Goal: Feedback & Contribution: Submit feedback/report problem

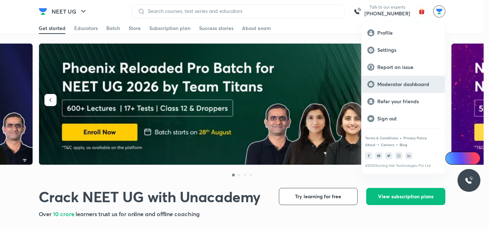
click at [412, 68] on p "Report an issue" at bounding box center [408, 67] width 62 height 6
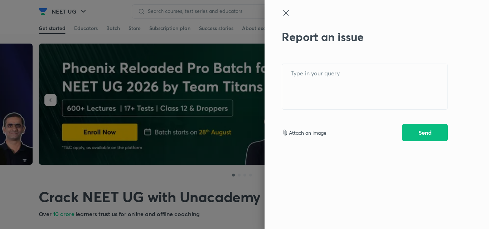
click at [284, 13] on icon at bounding box center [286, 13] width 9 height 9
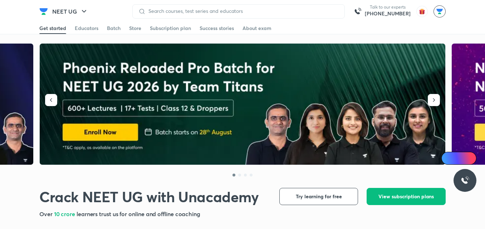
click at [442, 8] on img at bounding box center [440, 11] width 12 height 12
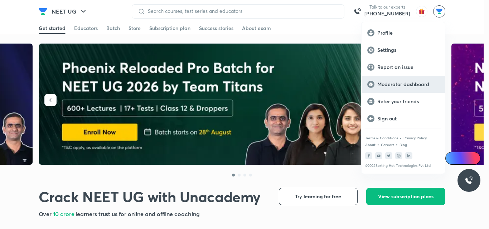
click at [427, 91] on div "Moderator dashboard" at bounding box center [402, 84] width 83 height 17
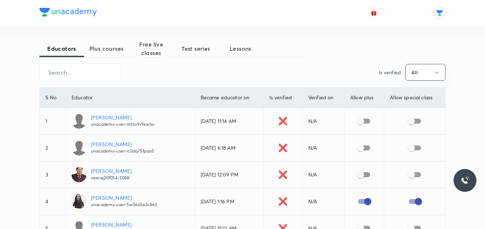
click at [131, 123] on p "unacademy-user-mtzu1n9ewlsc" at bounding box center [123, 124] width 64 height 6
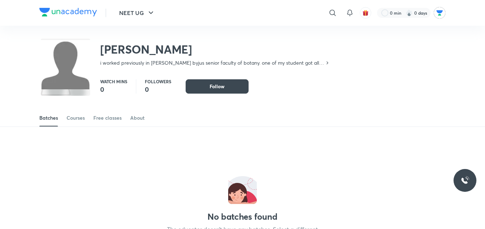
click at [328, 63] on icon at bounding box center [327, 63] width 6 height 6
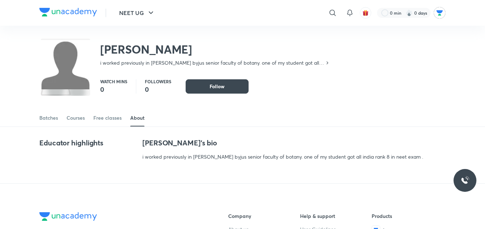
click at [328, 62] on icon at bounding box center [327, 63] width 6 height 6
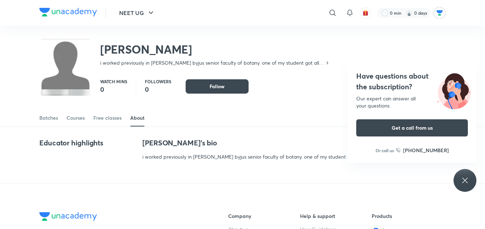
click at [463, 179] on icon at bounding box center [464, 180] width 5 height 5
